Goal: Information Seeking & Learning: Learn about a topic

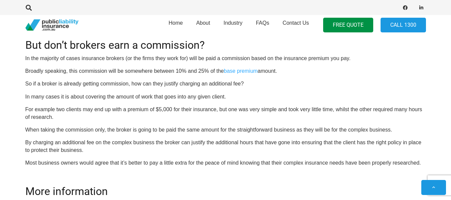
scroll to position [696, 0]
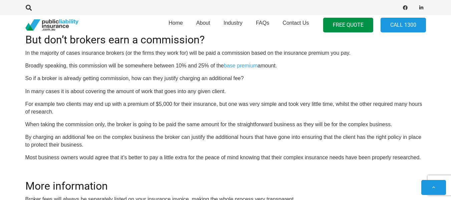
scroll to position [729, 0]
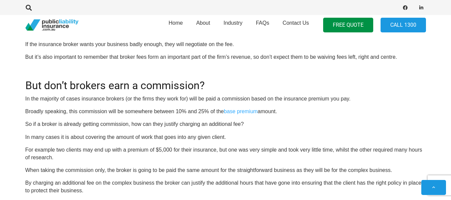
scroll to position [696, 0]
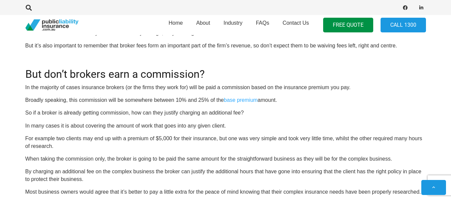
click at [254, 111] on p "So if a broker is already getting commission, how can they justify charging an …" at bounding box center [225, 112] width 401 height 7
click at [101, 146] on p "For example two clients may end up with a premium of $5,000 for their insurance…" at bounding box center [225, 142] width 401 height 15
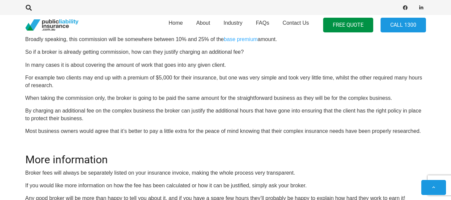
scroll to position [763, 0]
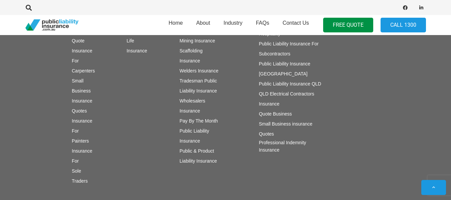
scroll to position [1072, 0]
